Goal: Check status: Check status

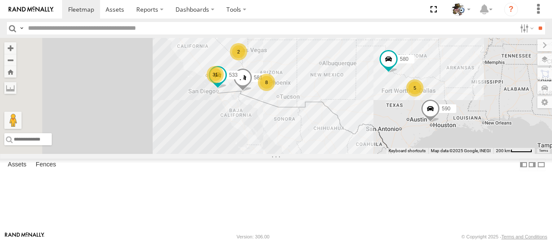
drag, startPoint x: 387, startPoint y: 133, endPoint x: 425, endPoint y: 102, distance: 48.8
click at [425, 102] on div "31 8 5 580 2 581 590 533 484" at bounding box center [276, 96] width 552 height 116
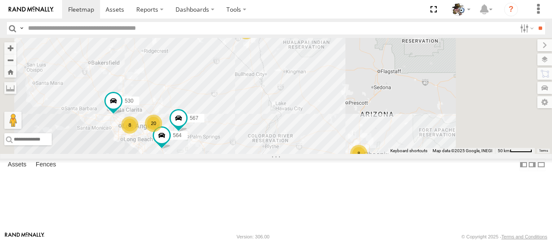
drag, startPoint x: 338, startPoint y: 88, endPoint x: 344, endPoint y: 104, distance: 17.2
click at [344, 104] on div "580 581 590 533 484 20 8 530 8 2 564 567" at bounding box center [276, 96] width 552 height 116
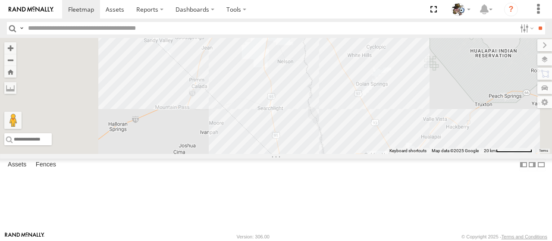
drag, startPoint x: 365, startPoint y: 65, endPoint x: 375, endPoint y: 126, distance: 61.2
click at [375, 126] on div "580 581 590 533 484 530 564 567" at bounding box center [276, 96] width 552 height 116
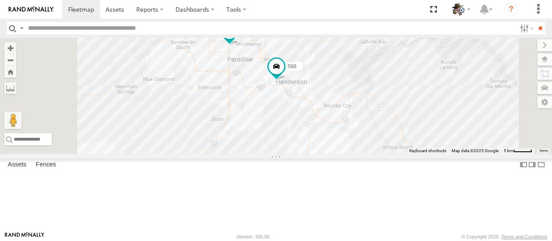
drag, startPoint x: 374, startPoint y: 99, endPoint x: 382, endPoint y: 139, distance: 40.9
click at [382, 139] on div "580 581 590 533 484 530 564 567 588 568" at bounding box center [276, 96] width 552 height 116
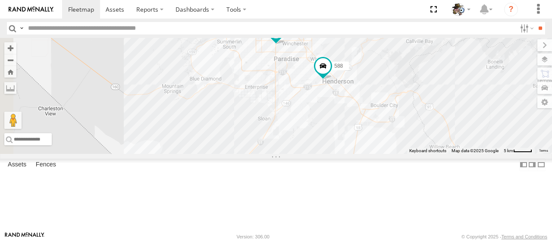
drag, startPoint x: 345, startPoint y: 99, endPoint x: 393, endPoint y: 96, distance: 47.5
click at [393, 96] on div "580 581 590 533 484 530 564 567 588 568" at bounding box center [276, 96] width 552 height 116
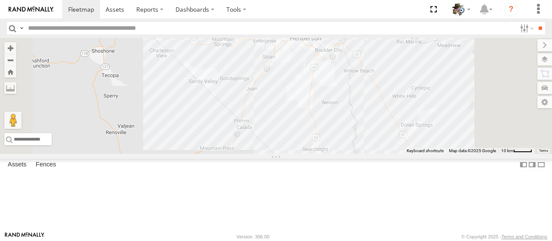
drag, startPoint x: 400, startPoint y: 116, endPoint x: 391, endPoint y: 65, distance: 52.2
click at [391, 65] on div "580 581 590 533 484 530 564 567 588 568" at bounding box center [276, 96] width 552 height 116
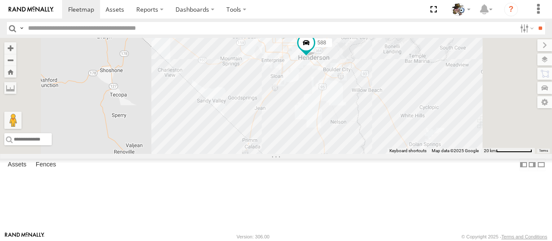
drag, startPoint x: 389, startPoint y: 82, endPoint x: 402, endPoint y: 128, distance: 48.2
click at [402, 128] on div "580 581 590 533 484 530 564 567 588 568" at bounding box center [276, 96] width 552 height 116
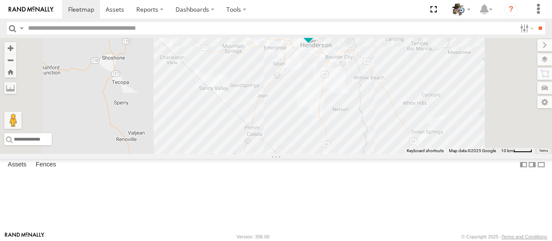
drag, startPoint x: 404, startPoint y: 134, endPoint x: 407, endPoint y: 121, distance: 13.3
click at [407, 121] on div "580 581 590 533 484 530 564 567 588 568" at bounding box center [276, 96] width 552 height 116
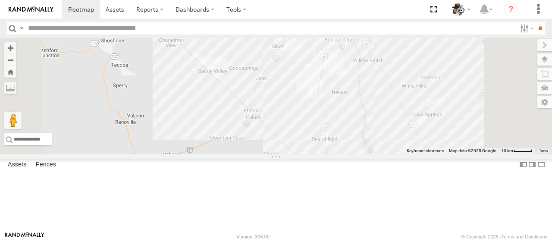
drag, startPoint x: 405, startPoint y: 121, endPoint x: 404, endPoint y: 103, distance: 18.1
click at [404, 103] on div "580 581 590 533 484 530 564 567 588 568" at bounding box center [276, 96] width 552 height 116
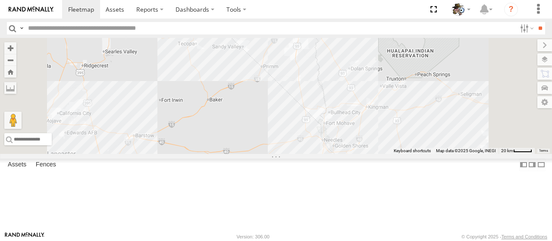
drag, startPoint x: 396, startPoint y: 126, endPoint x: 386, endPoint y: 97, distance: 30.7
click at [386, 97] on div "580 581 590 533 484 530 564 567 2" at bounding box center [276, 96] width 552 height 116
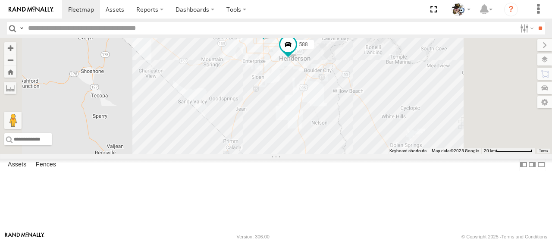
drag, startPoint x: 396, startPoint y: 82, endPoint x: 386, endPoint y: 126, distance: 44.9
click at [386, 126] on div "580 581 590 533 484 530 564 567 588 568" at bounding box center [276, 96] width 552 height 116
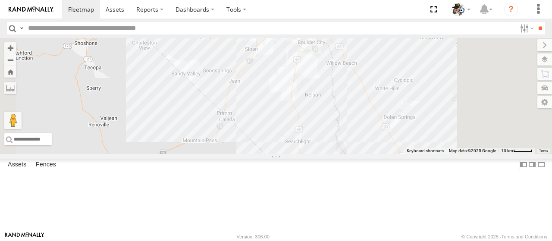
drag, startPoint x: 365, startPoint y: 168, endPoint x: 369, endPoint y: 92, distance: 76.0
click at [369, 92] on div "580 581 590 533 484 530 564 567 588 568" at bounding box center [276, 96] width 552 height 116
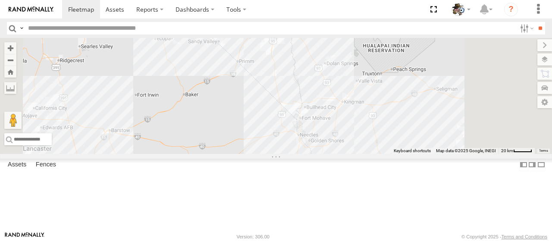
drag, startPoint x: 330, startPoint y: 157, endPoint x: 331, endPoint y: 119, distance: 38.0
click at [331, 119] on div "580 581 590 533 484 530 564 567 2" at bounding box center [276, 96] width 552 height 116
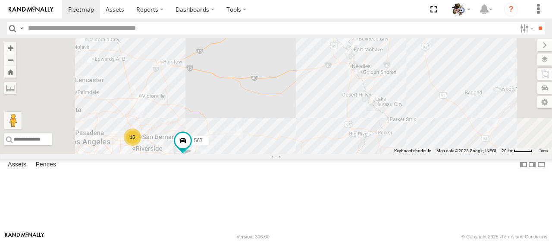
drag, startPoint x: 331, startPoint y: 144, endPoint x: 361, endPoint y: 112, distance: 44.2
click at [361, 112] on div "580 581 590 533 484 15 567" at bounding box center [276, 96] width 552 height 116
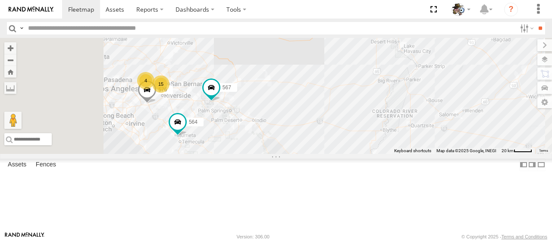
drag, startPoint x: 357, startPoint y: 161, endPoint x: 387, endPoint y: 105, distance: 63.1
click at [387, 105] on div "580 581 590 533 484 15 567 564 576 4" at bounding box center [276, 96] width 552 height 116
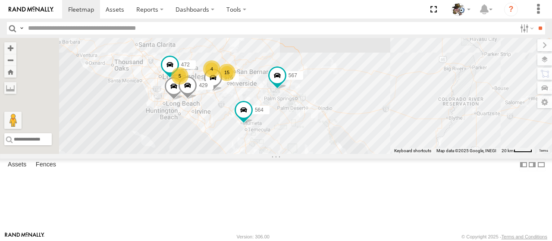
drag, startPoint x: 386, startPoint y: 122, endPoint x: 452, endPoint y: 111, distance: 66.9
click at [452, 111] on div "580 581 590 533 484 15 567 564 576 4 5 532 472 429" at bounding box center [276, 96] width 552 height 116
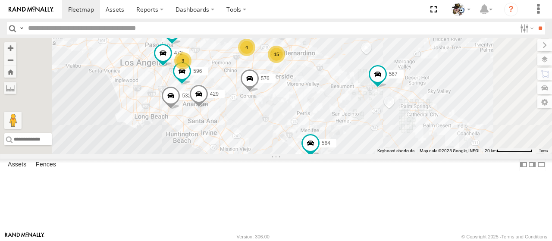
drag, startPoint x: 313, startPoint y: 128, endPoint x: 376, endPoint y: 180, distance: 81.5
click at [376, 154] on div "580 581 590 533 484 567 564 576 532 472 429 530 15 3 482 596 4" at bounding box center [276, 96] width 552 height 116
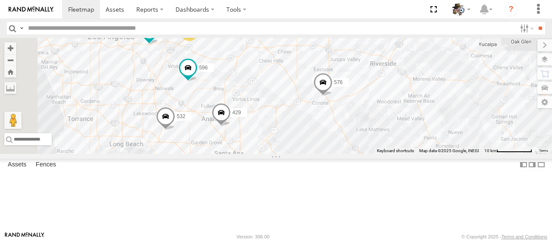
drag, startPoint x: 353, startPoint y: 155, endPoint x: 412, endPoint y: 172, distance: 62.0
click at [412, 154] on div "580 581 590 533 484 567 564 576 532 472 429 530 482 596 14 2 508 565 483 443 50…" at bounding box center [276, 96] width 552 height 116
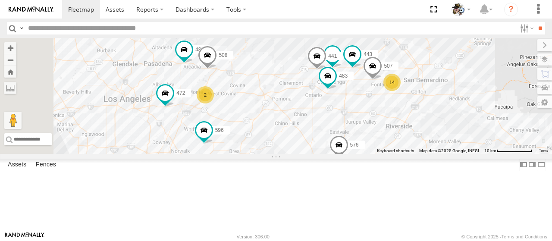
drag, startPoint x: 442, startPoint y: 184, endPoint x: 418, endPoint y: 234, distance: 55.2
click at [418, 234] on body at bounding box center [276, 120] width 552 height 241
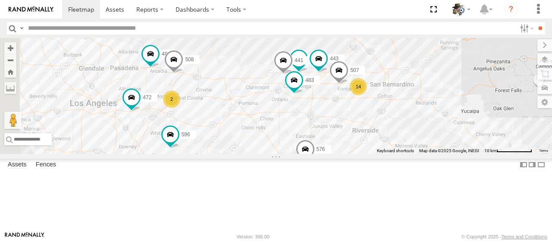
drag, startPoint x: 368, startPoint y: 176, endPoint x: 301, endPoint y: 199, distance: 71.2
click at [301, 154] on div "580 581 590 533 484 567 564 576 532 472 429 530 482 596 508 565 483 443 507 441…" at bounding box center [276, 96] width 552 height 116
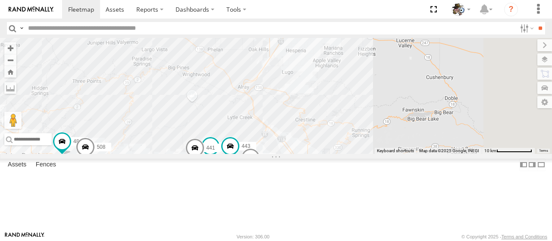
drag, startPoint x: 507, startPoint y: 140, endPoint x: 469, endPoint y: 207, distance: 77.6
click at [469, 154] on div "580 581 590 533 484 567 564 576 532 472 429 530 482 596 508 565 483 443 507 441…" at bounding box center [276, 96] width 552 height 116
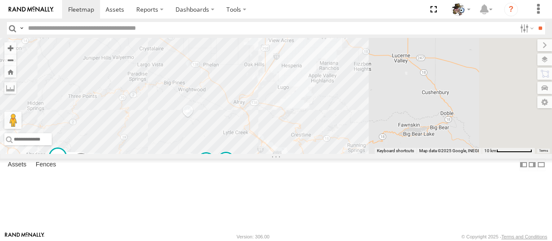
drag, startPoint x: 443, startPoint y: 161, endPoint x: 388, endPoint y: 197, distance: 65.6
click at [388, 154] on div "580 581 590 533 484 567 564 576 532 472 429 530 482 596 508 565 483 443 507 441…" at bounding box center [276, 96] width 552 height 116
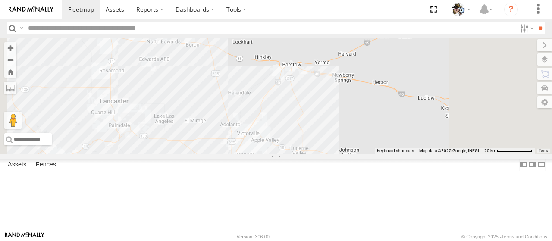
drag, startPoint x: 414, startPoint y: 132, endPoint x: 394, endPoint y: 152, distance: 28.4
click at [394, 152] on div "580 581 590 533 484 567 564 576 532 472 429 530 482 596 15 3 4" at bounding box center [276, 96] width 552 height 116
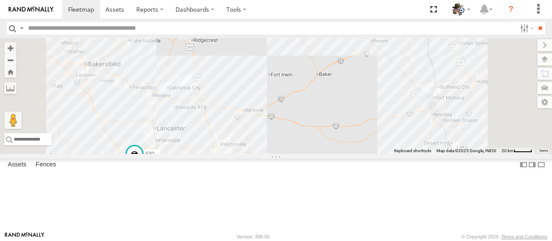
drag, startPoint x: 471, startPoint y: 135, endPoint x: 418, endPoint y: 149, distance: 54.4
click at [418, 148] on div "580 581 590 533 484 567 564 576 532 429 530 15 6 2 4" at bounding box center [276, 96] width 552 height 116
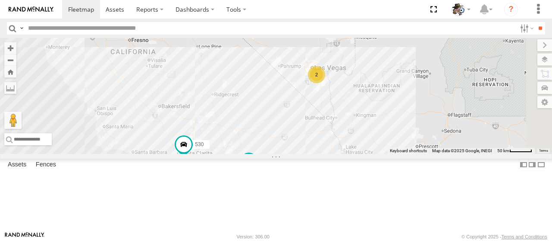
drag, startPoint x: 437, startPoint y: 129, endPoint x: 390, endPoint y: 154, distance: 52.3
click at [390, 154] on div "580 581 590 533 484 567 564 530 20 8 2" at bounding box center [276, 96] width 552 height 116
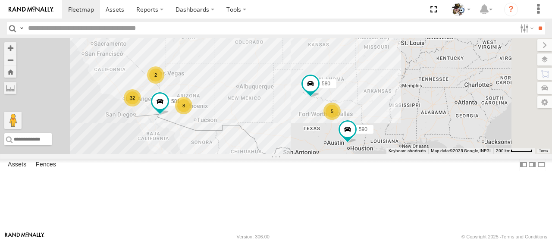
drag, startPoint x: 419, startPoint y: 148, endPoint x: 352, endPoint y: 135, distance: 67.8
click at [352, 135] on div "484 32 8 5 580 2 581 590" at bounding box center [276, 96] width 552 height 116
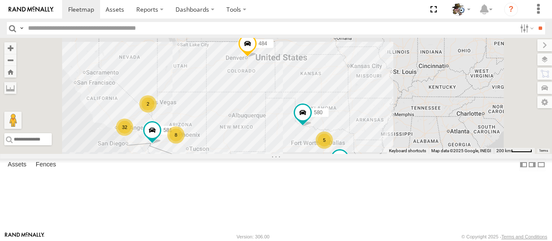
drag, startPoint x: 376, startPoint y: 144, endPoint x: 394, endPoint y: 179, distance: 39.5
click at [394, 154] on div "484 580 581 590 32 8 5 2" at bounding box center [276, 96] width 552 height 116
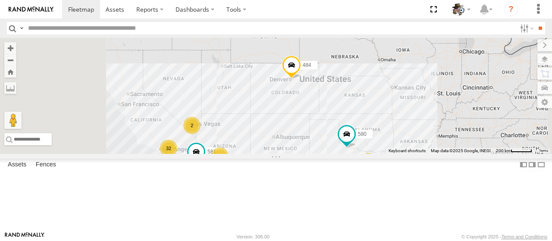
drag, startPoint x: 350, startPoint y: 129, endPoint x: 396, endPoint y: 141, distance: 47.6
click at [405, 140] on div "484 580 581 590 32 8 5 2" at bounding box center [276, 96] width 552 height 116
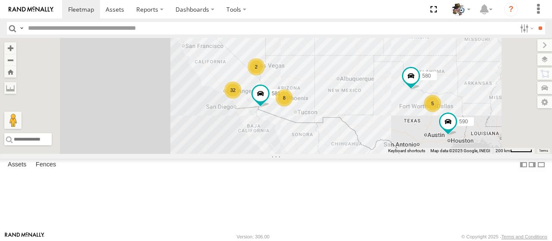
drag, startPoint x: 389, startPoint y: 148, endPoint x: 429, endPoint y: 98, distance: 63.8
click at [429, 98] on div "484 580 581 590 32 8 5 2" at bounding box center [276, 96] width 552 height 116
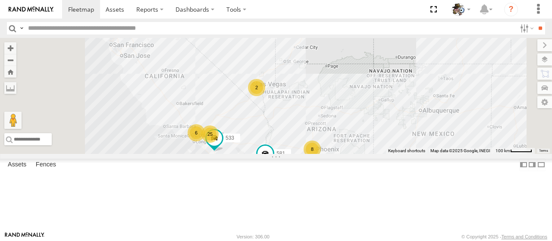
drag, startPoint x: 366, startPoint y: 92, endPoint x: 418, endPoint y: 173, distance: 96.6
click at [418, 154] on div "484 580 581 590 25 8 6 2 533" at bounding box center [276, 96] width 552 height 116
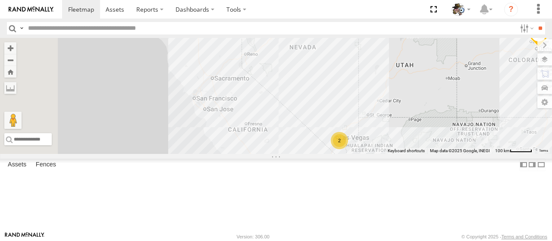
drag, startPoint x: 326, startPoint y: 113, endPoint x: 380, endPoint y: 147, distance: 64.4
click at [380, 148] on div "484 580 581 590 25 8 6 2 533" at bounding box center [276, 96] width 552 height 116
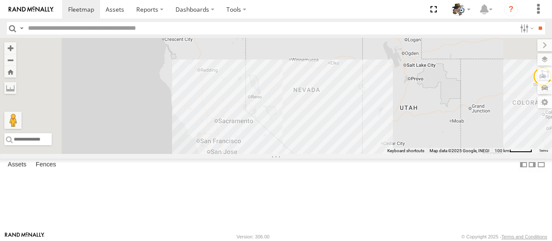
drag, startPoint x: 347, startPoint y: 126, endPoint x: 349, endPoint y: 174, distance: 47.5
click at [349, 154] on div "484 580 581 590 25 8 6 2 533" at bounding box center [276, 96] width 552 height 116
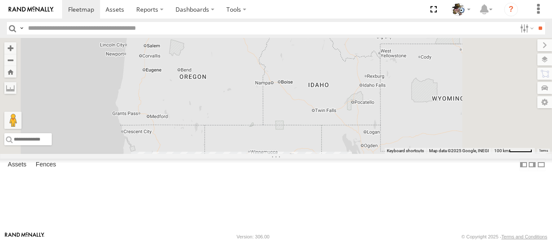
drag, startPoint x: 362, startPoint y: 114, endPoint x: 332, endPoint y: 150, distance: 46.8
click at [320, 154] on div "484 580 581 590 25 8 6 2 533" at bounding box center [276, 96] width 552 height 116
drag, startPoint x: 332, startPoint y: 126, endPoint x: 316, endPoint y: 96, distance: 34.2
click at [316, 97] on div "484 580 581 590 25 8 6 2 533" at bounding box center [276, 96] width 552 height 116
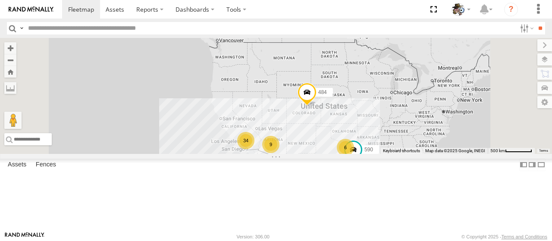
drag, startPoint x: 393, startPoint y: 166, endPoint x: 384, endPoint y: 136, distance: 31.4
click at [384, 136] on div "484 590 34 9 6" at bounding box center [276, 96] width 552 height 116
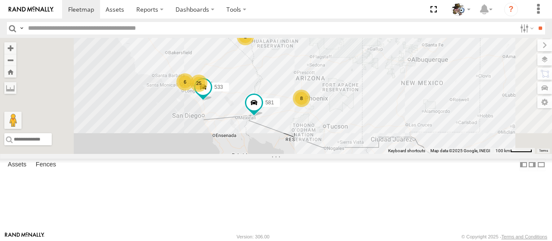
drag, startPoint x: 367, startPoint y: 156, endPoint x: 393, endPoint y: 160, distance: 27.0
click at [393, 154] on div "484 590 25 8 6 2 581 533" at bounding box center [276, 96] width 552 height 116
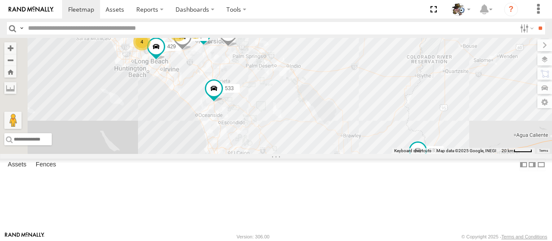
drag, startPoint x: 335, startPoint y: 133, endPoint x: 373, endPoint y: 150, distance: 41.7
click at [379, 149] on div "484 590 581 533 429 567 17 530 5 4 564 576" at bounding box center [276, 96] width 552 height 116
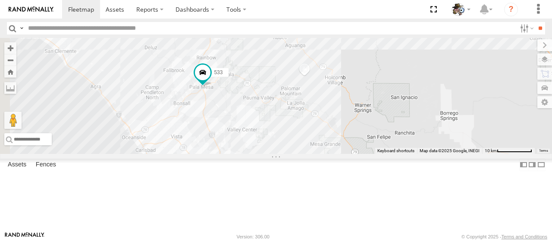
drag, startPoint x: 332, startPoint y: 120, endPoint x: 386, endPoint y: 137, distance: 56.5
click at [384, 135] on div "484 590 581 533 429 567 530 564 576" at bounding box center [276, 96] width 552 height 116
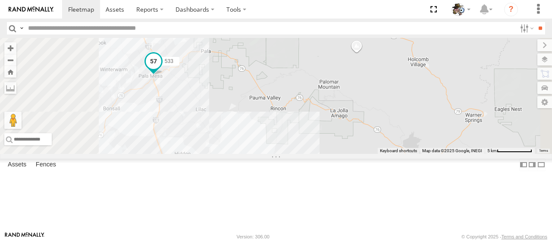
click at [161, 69] on span at bounding box center [154, 61] width 16 height 16
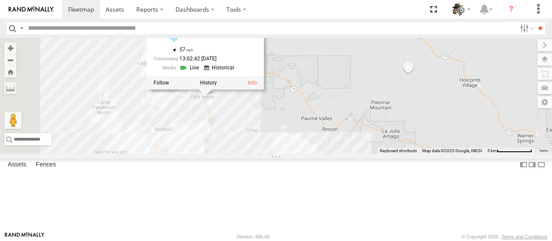
drag, startPoint x: 353, startPoint y: 125, endPoint x: 406, endPoint y: 147, distance: 57.4
click at [405, 147] on div "484 590 581 533 429 567 530 564 576 533 Rialto SDN 33.3335 , -117.15902 57 13:0…" at bounding box center [276, 96] width 552 height 116
click at [202, 72] on link at bounding box center [191, 68] width 22 height 8
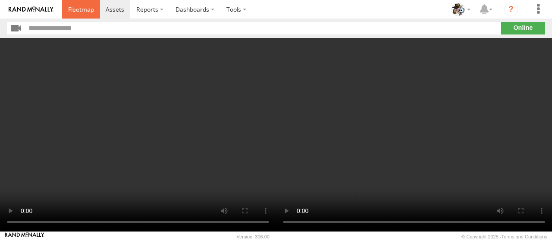
click at [89, 8] on span at bounding box center [81, 9] width 26 height 8
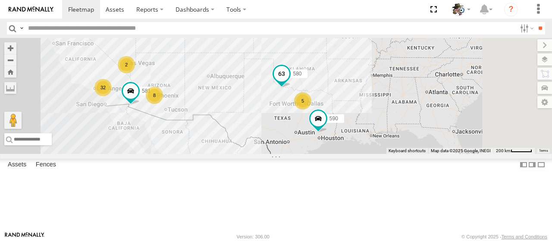
drag, startPoint x: 455, startPoint y: 140, endPoint x: 389, endPoint y: 119, distance: 69.2
click at [291, 88] on div "580" at bounding box center [281, 75] width 19 height 23
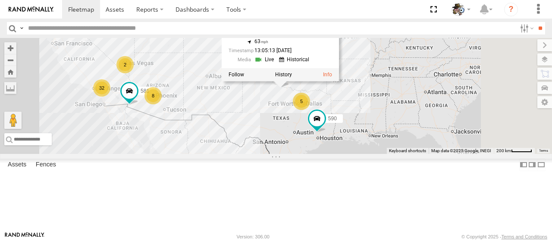
click at [365, 153] on div "484 32 8 5 580 2 581 590 580 All Assets US-183 Oklaunion 34.13182 , -99.1638 63…" at bounding box center [276, 96] width 552 height 116
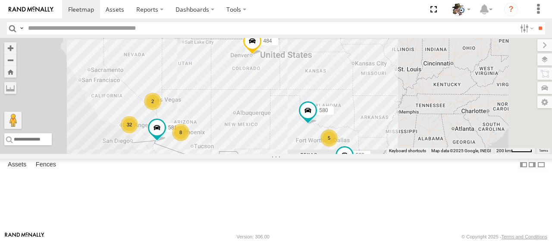
drag, startPoint x: 353, startPoint y: 125, endPoint x: 380, endPoint y: 163, distance: 47.0
click at [380, 154] on div "484 32 8 5 580 2 581 590" at bounding box center [276, 96] width 552 height 116
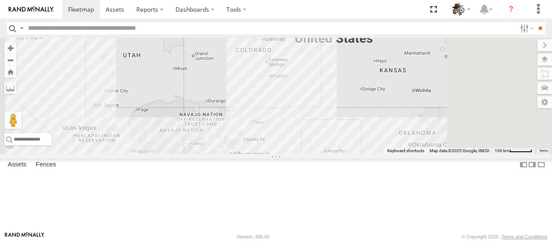
click at [275, 38] on span at bounding box center [265, 25] width 19 height 23
click at [277, 28] on label at bounding box center [269, 25] width 17 height 6
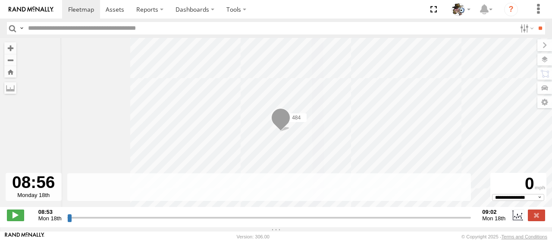
drag, startPoint x: 68, startPoint y: 221, endPoint x: 193, endPoint y: 223, distance: 125.1
type input "**********"
click at [193, 222] on input "range" at bounding box center [269, 218] width 404 height 8
click at [89, 12] on span at bounding box center [81, 9] width 26 height 8
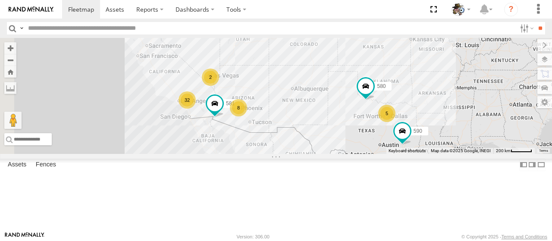
drag, startPoint x: 361, startPoint y: 144, endPoint x: 374, endPoint y: 133, distance: 17.4
click at [380, 133] on div "484 32 8 5 580 2 581 590" at bounding box center [276, 96] width 552 height 116
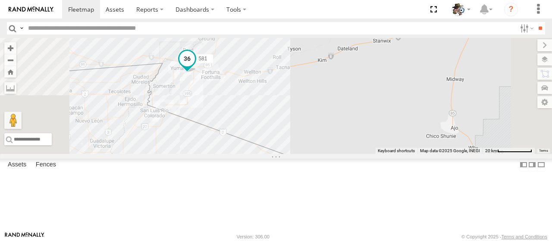
click at [195, 66] on span at bounding box center [187, 59] width 16 height 16
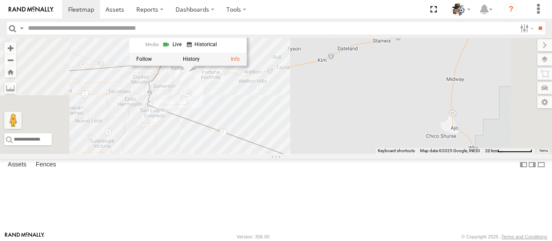
click at [220, 49] on link at bounding box center [203, 45] width 33 height 8
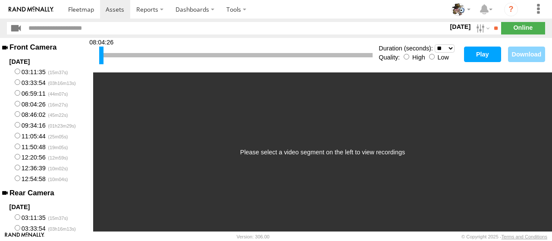
click at [450, 46] on select "* ** ** ** ** ** ** *** *** *** ***" at bounding box center [445, 48] width 20 height 8
select select "**"
click at [435, 44] on select "* ** ** ** ** ** ** *** *** *** ***" at bounding box center [445, 48] width 20 height 8
click at [483, 52] on button "Play" at bounding box center [482, 55] width 37 height 16
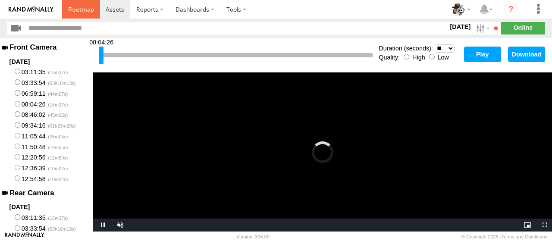
click at [84, 9] on span at bounding box center [81, 9] width 26 height 8
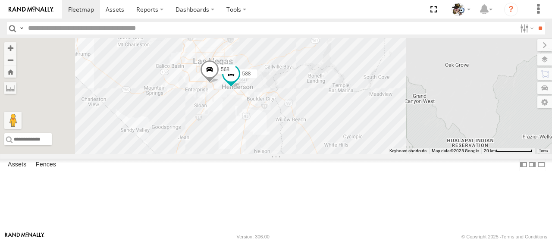
drag, startPoint x: 277, startPoint y: 81, endPoint x: 399, endPoint y: 178, distance: 156.3
click at [399, 154] on div "484 580 581 590 533 588 568" at bounding box center [276, 96] width 552 height 116
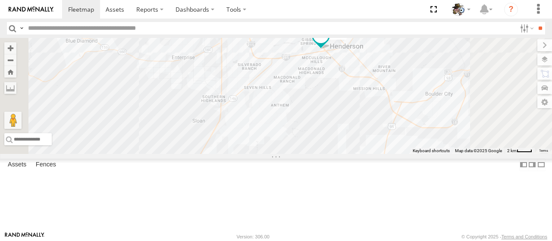
click at [329, 43] on span at bounding box center [321, 36] width 16 height 16
click at [317, 25] on link at bounding box center [306, 21] width 22 height 8
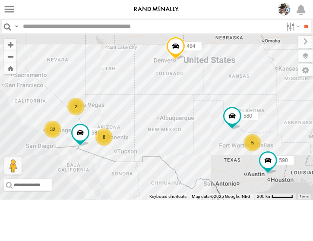
click at [161, 124] on div "484 32 8 5 580 2 581 590" at bounding box center [156, 117] width 313 height 165
click at [232, 123] on span at bounding box center [232, 116] width 16 height 16
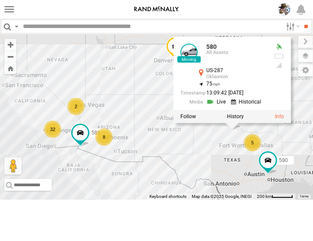
click at [215, 106] on link at bounding box center [217, 102] width 22 height 8
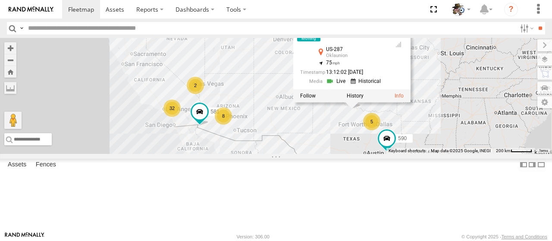
click at [0, 0] on link at bounding box center [0, 0] width 0 height 0
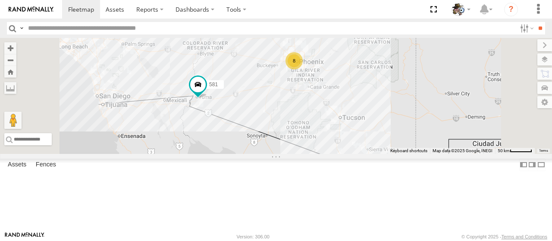
drag, startPoint x: 314, startPoint y: 157, endPoint x: 350, endPoint y: 112, distance: 57.4
click at [350, 112] on div "484 580 581 590 580 All Assets US-287 Oklaunion 34.07062 , -99.01021 75 13:13:3…" at bounding box center [276, 96] width 552 height 116
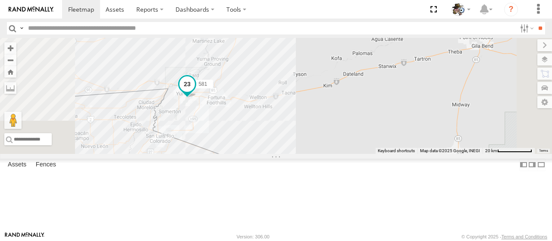
click at [195, 92] on span at bounding box center [187, 84] width 16 height 16
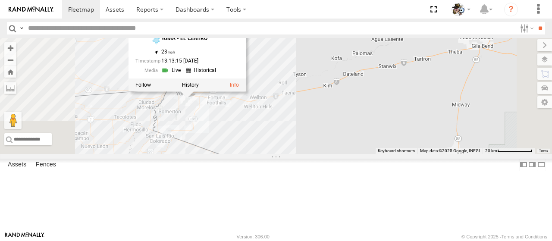
click at [183, 74] on link at bounding box center [172, 70] width 22 height 8
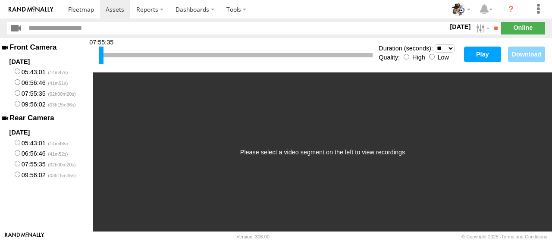
click at [475, 54] on button "Play" at bounding box center [482, 55] width 37 height 16
